Goal: Find specific page/section: Find specific page/section

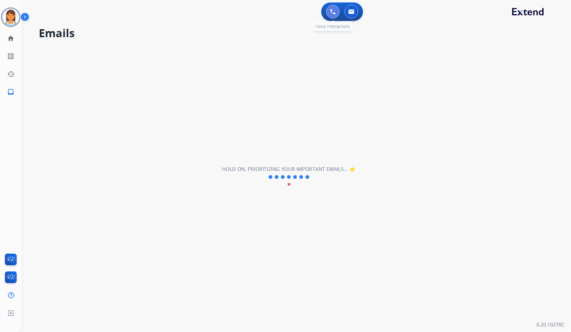
click at [329, 10] on button at bounding box center [333, 12] width 14 height 14
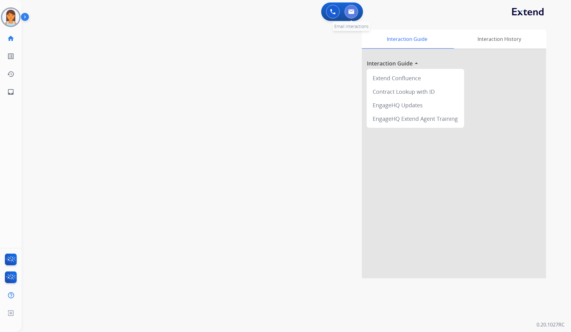
click at [352, 14] on img at bounding box center [351, 11] width 6 height 5
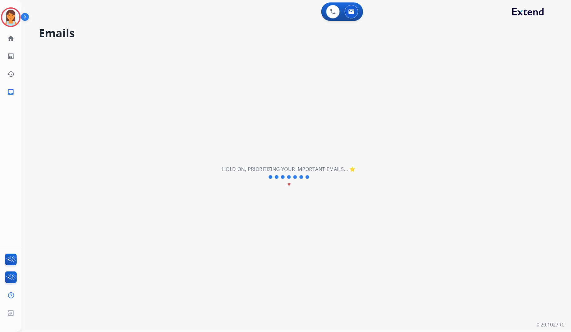
click at [154, 6] on div "0 Voice Interactions 0 Email Interactions" at bounding box center [292, 12] width 527 height 20
click at [17, 16] on img at bounding box center [10, 17] width 17 height 17
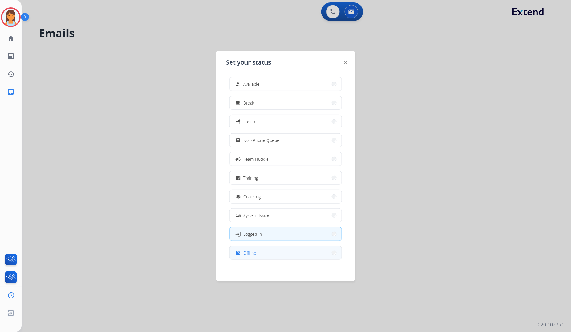
click at [292, 247] on button "work_off Offline" at bounding box center [286, 252] width 112 height 13
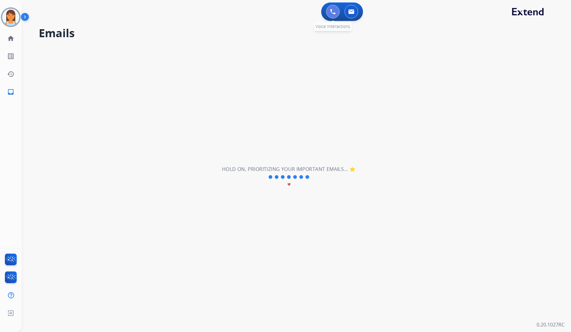
click at [328, 9] on button at bounding box center [333, 12] width 14 height 14
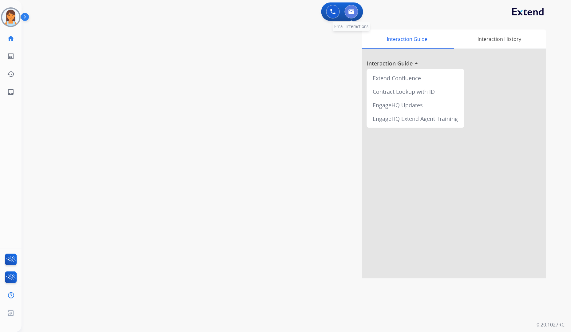
click at [355, 14] on button at bounding box center [352, 12] width 14 height 14
select select "**********"
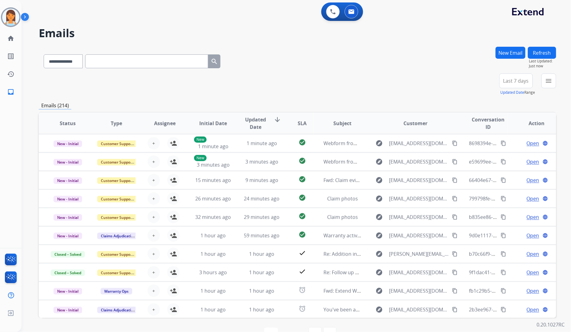
drag, startPoint x: 515, startPoint y: 77, endPoint x: 515, endPoint y: 106, distance: 28.9
click at [515, 77] on button "Last 7 days" at bounding box center [516, 80] width 34 height 15
click at [514, 152] on div "Last 90 days" at bounding box center [514, 155] width 34 height 9
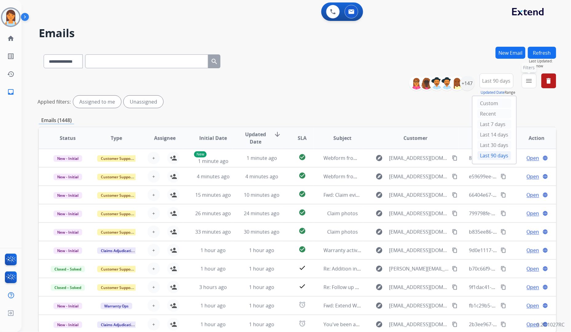
drag, startPoint x: 529, startPoint y: 81, endPoint x: 523, endPoint y: 94, distance: 14.7
click at [530, 81] on mat-icon "menu" at bounding box center [529, 80] width 7 height 7
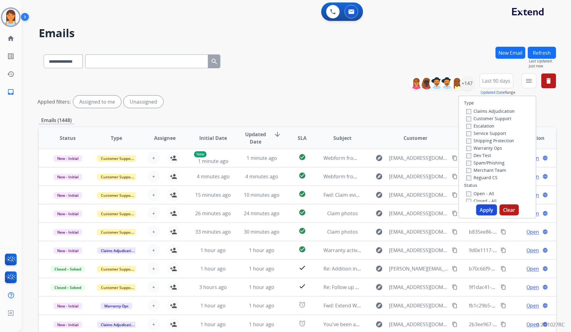
click at [502, 119] on label "Customer Support" at bounding box center [488, 119] width 45 height 6
click at [503, 140] on label "Shipping Protection" at bounding box center [490, 141] width 48 height 6
click at [484, 180] on label "Reguard CS" at bounding box center [481, 178] width 31 height 6
click at [482, 125] on label "Open - All" at bounding box center [480, 125] width 28 height 6
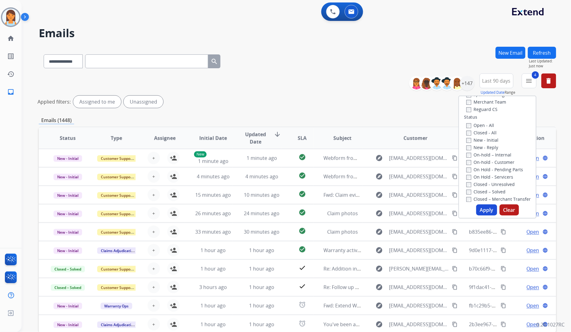
click at [491, 208] on button "Apply" at bounding box center [486, 209] width 21 height 11
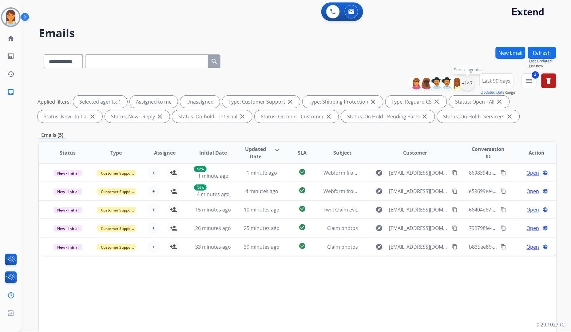
click at [464, 86] on div "+147" at bounding box center [467, 83] width 15 height 15
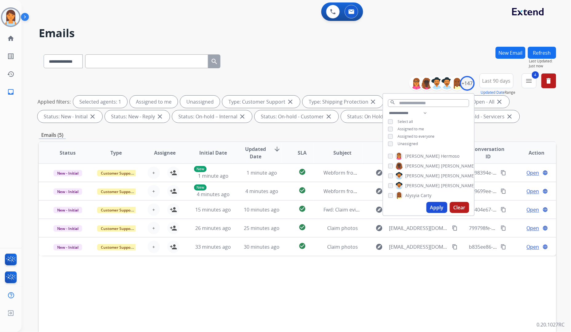
click at [405, 127] on span "Assigned to me" at bounding box center [411, 128] width 26 height 5
click at [437, 204] on button "Apply" at bounding box center [437, 207] width 21 height 11
drag, startPoint x: 405, startPoint y: 142, endPoint x: 405, endPoint y: 131, distance: 11.4
click at [405, 142] on span "Unassigned" at bounding box center [408, 143] width 20 height 5
click at [405, 113] on select "**********" at bounding box center [409, 112] width 42 height 7
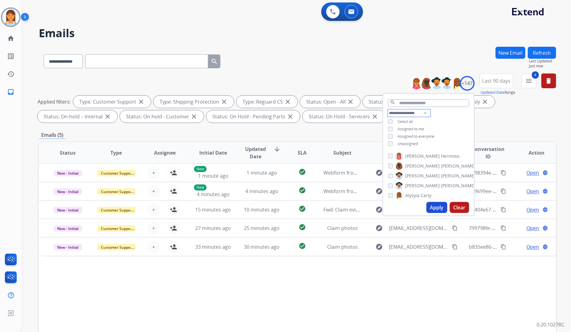
click at [388, 109] on select "**********" at bounding box center [409, 112] width 42 height 7
click at [422, 129] on span "Assigned to everyone" at bounding box center [416, 128] width 37 height 5
click at [443, 207] on button "Apply" at bounding box center [437, 207] width 21 height 11
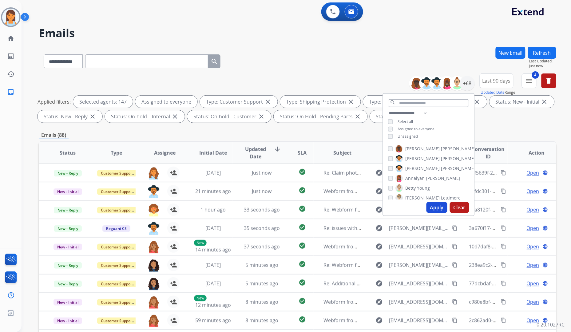
click at [413, 127] on span "Assigned to everyone" at bounding box center [416, 128] width 37 height 5
click at [414, 114] on select "**********" at bounding box center [409, 112] width 42 height 7
click at [388, 109] on select "**********" at bounding box center [409, 112] width 42 height 7
click at [406, 134] on span "Assigned to everyone" at bounding box center [416, 136] width 37 height 5
click at [404, 137] on span "Assigned to everyone" at bounding box center [416, 136] width 37 height 5
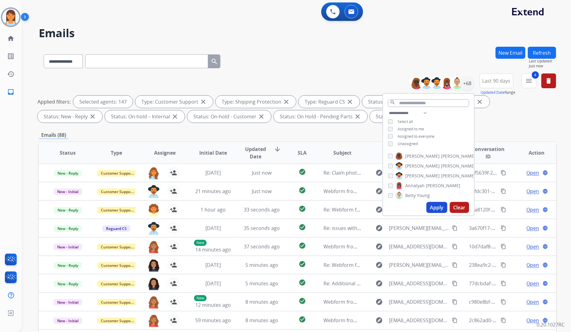
click at [401, 143] on span "Unassigned" at bounding box center [408, 143] width 20 height 5
click at [432, 208] on button "Apply" at bounding box center [437, 207] width 21 height 11
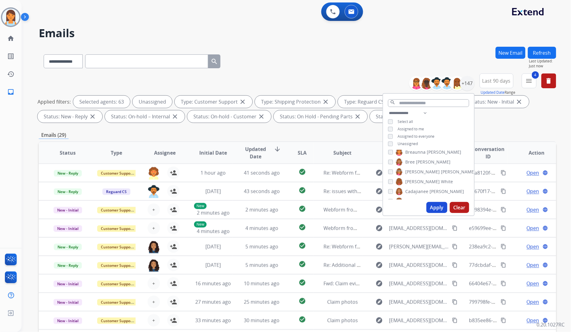
scroll to position [137, 0]
click at [408, 142] on span "Unassigned" at bounding box center [408, 143] width 20 height 5
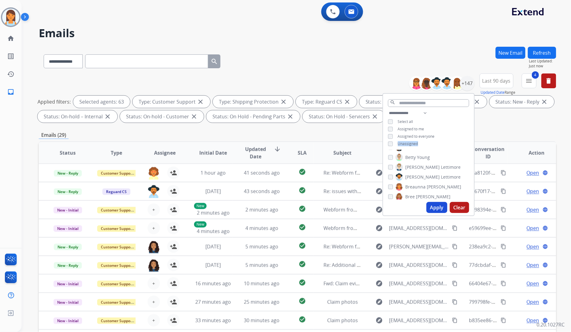
click at [408, 142] on span "Unassigned" at bounding box center [408, 143] width 20 height 5
click at [433, 205] on button "Apply" at bounding box center [437, 207] width 21 height 11
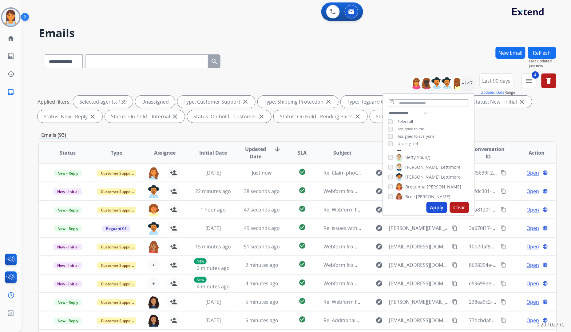
click at [406, 122] on span "Select all" at bounding box center [405, 121] width 15 height 5
click at [404, 120] on span "Select all" at bounding box center [405, 121] width 15 height 5
click at [434, 204] on button "Apply" at bounding box center [437, 207] width 21 height 11
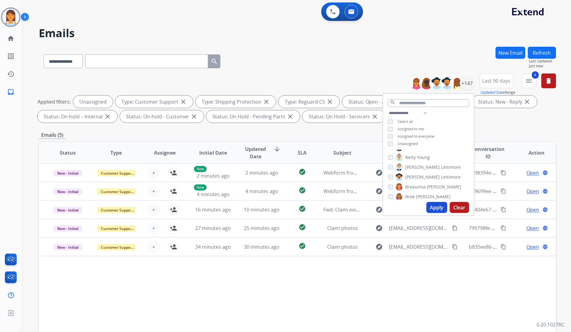
click at [355, 129] on div "**********" at bounding box center [298, 213] width 518 height 333
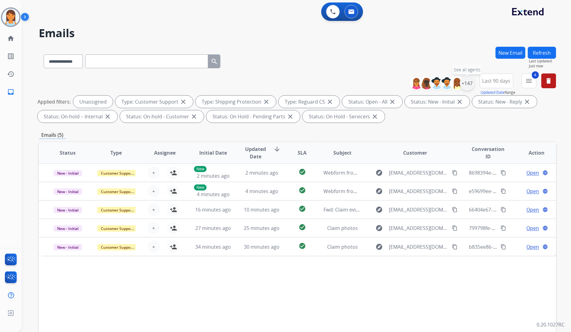
click at [467, 85] on div "+147" at bounding box center [467, 83] width 15 height 15
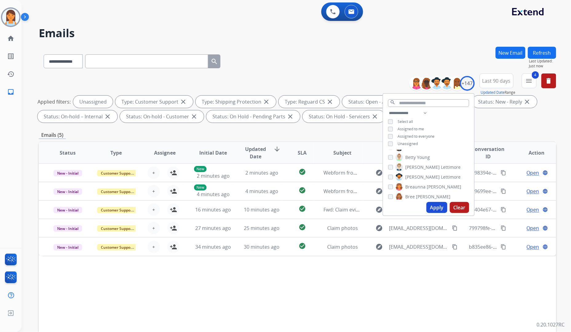
click at [404, 143] on span "Unassigned" at bounding box center [408, 143] width 20 height 5
click at [404, 112] on select "**********" at bounding box center [409, 112] width 42 height 7
select select "**********"
click at [388, 109] on select "**********" at bounding box center [409, 112] width 42 height 7
click at [414, 128] on span "Assigned to everyone" at bounding box center [416, 128] width 37 height 5
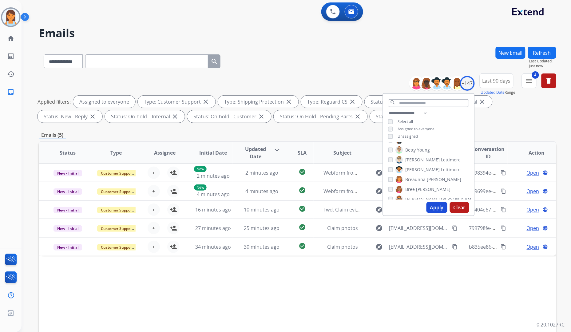
click at [437, 207] on button "Apply" at bounding box center [437, 207] width 21 height 11
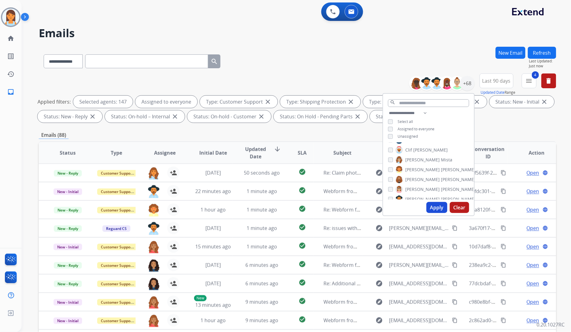
click at [442, 202] on button "Apply" at bounding box center [437, 207] width 21 height 11
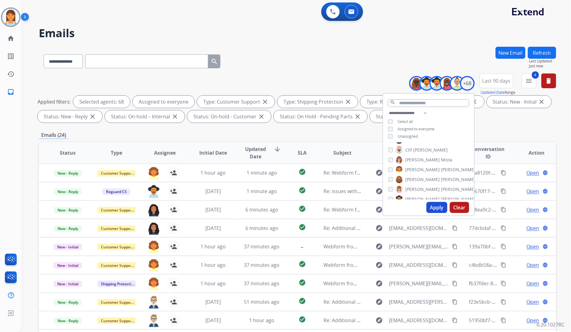
click at [532, 83] on mat-icon "menu" at bounding box center [529, 80] width 7 height 7
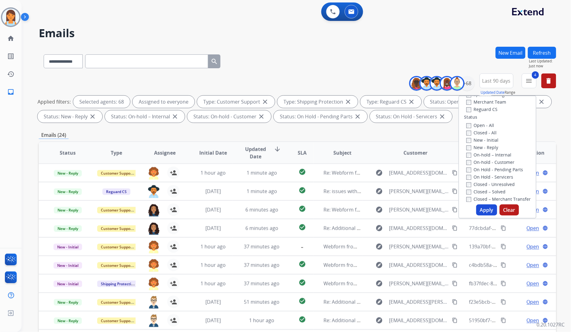
click at [487, 140] on label "New - Initial" at bounding box center [482, 140] width 32 height 6
click at [489, 206] on button "Apply" at bounding box center [486, 209] width 21 height 11
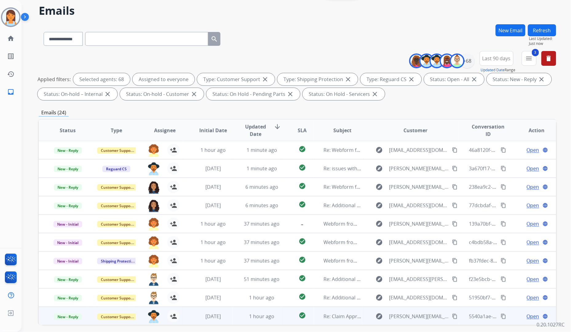
scroll to position [47, 0]
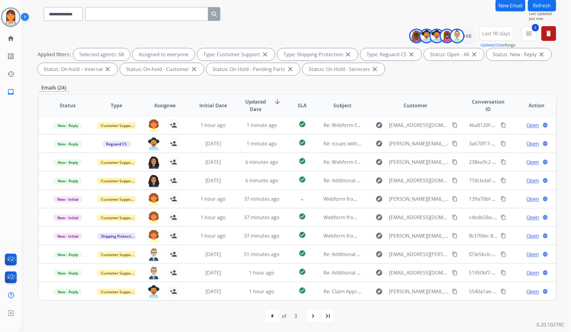
click at [523, 38] on button "3 menu" at bounding box center [529, 33] width 15 height 15
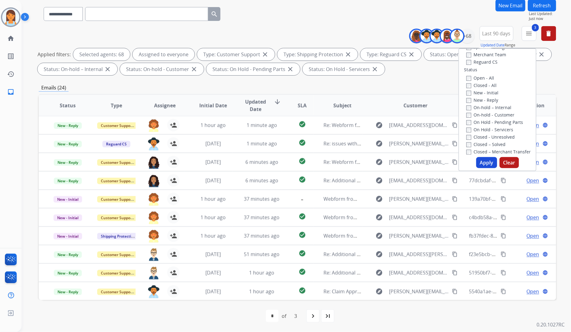
click at [468, 77] on label "Open - All" at bounding box center [480, 78] width 28 height 6
click at [488, 165] on button "Apply" at bounding box center [486, 162] width 21 height 11
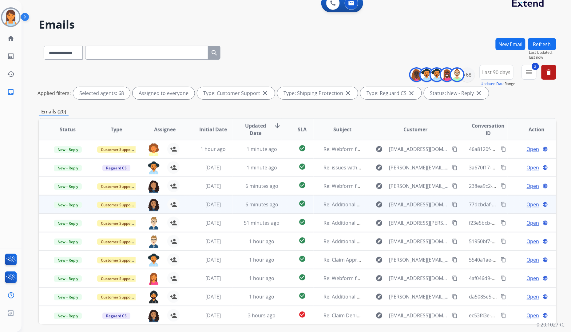
scroll to position [32, 0]
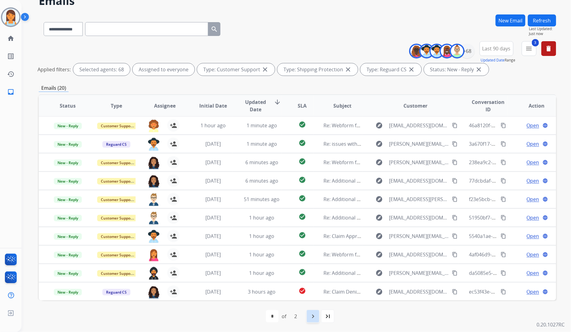
click at [309, 313] on div "navigate_next" at bounding box center [313, 317] width 14 height 14
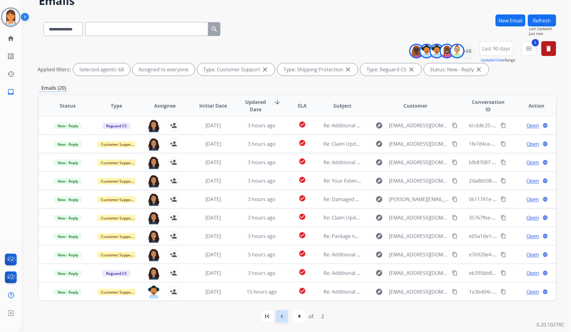
click at [282, 316] on mat-icon "navigate_before" at bounding box center [281, 316] width 7 height 7
select select "*"
